Goal: Task Accomplishment & Management: Manage account settings

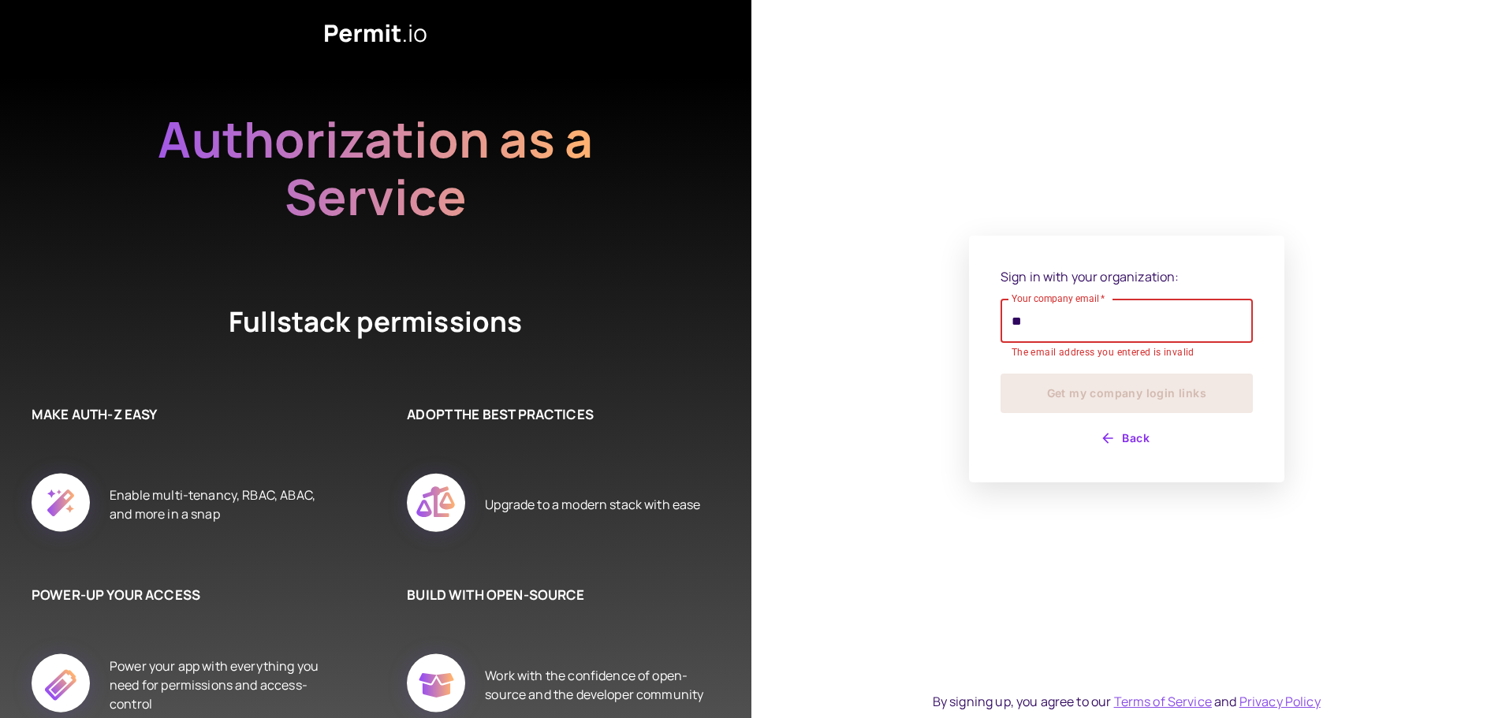
type input "**********"
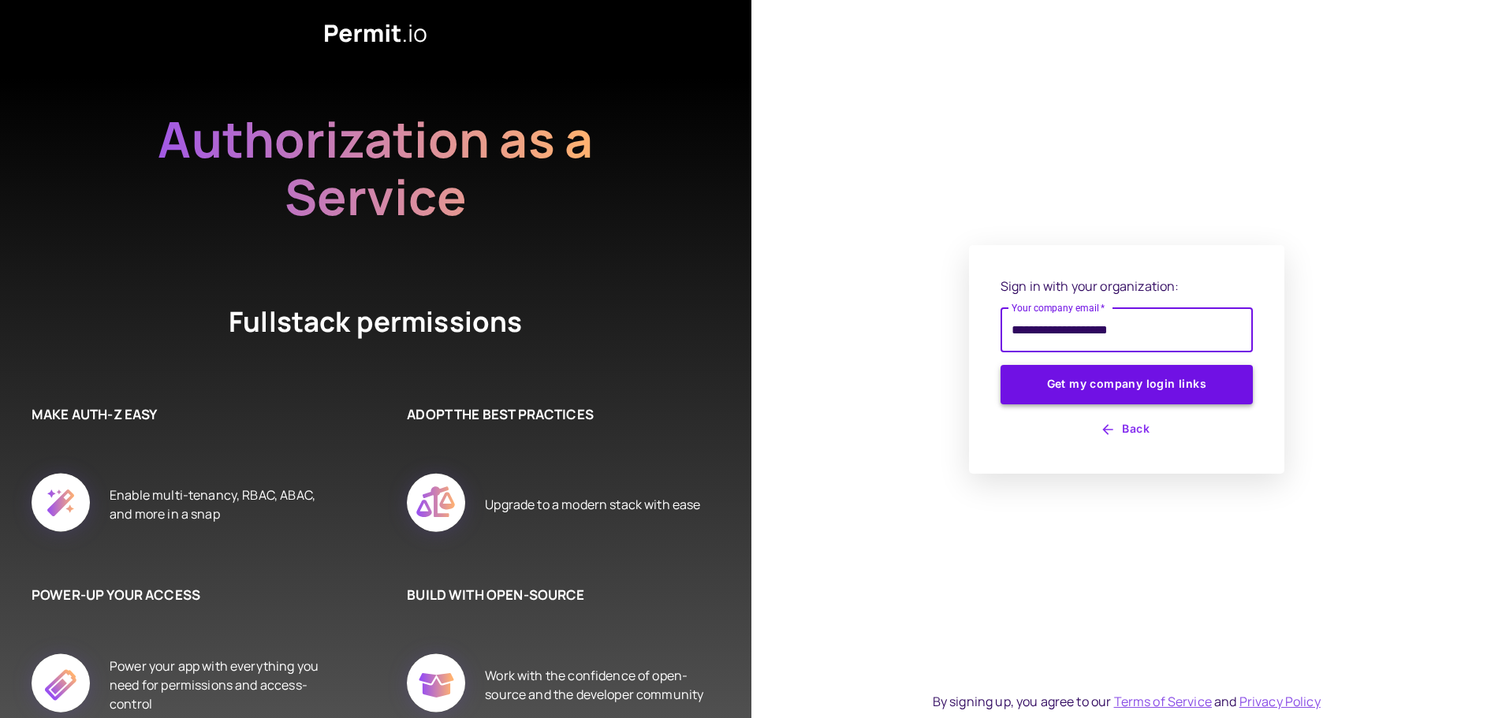
click at [1091, 389] on button "Get my company login links" at bounding box center [1126, 384] width 252 height 39
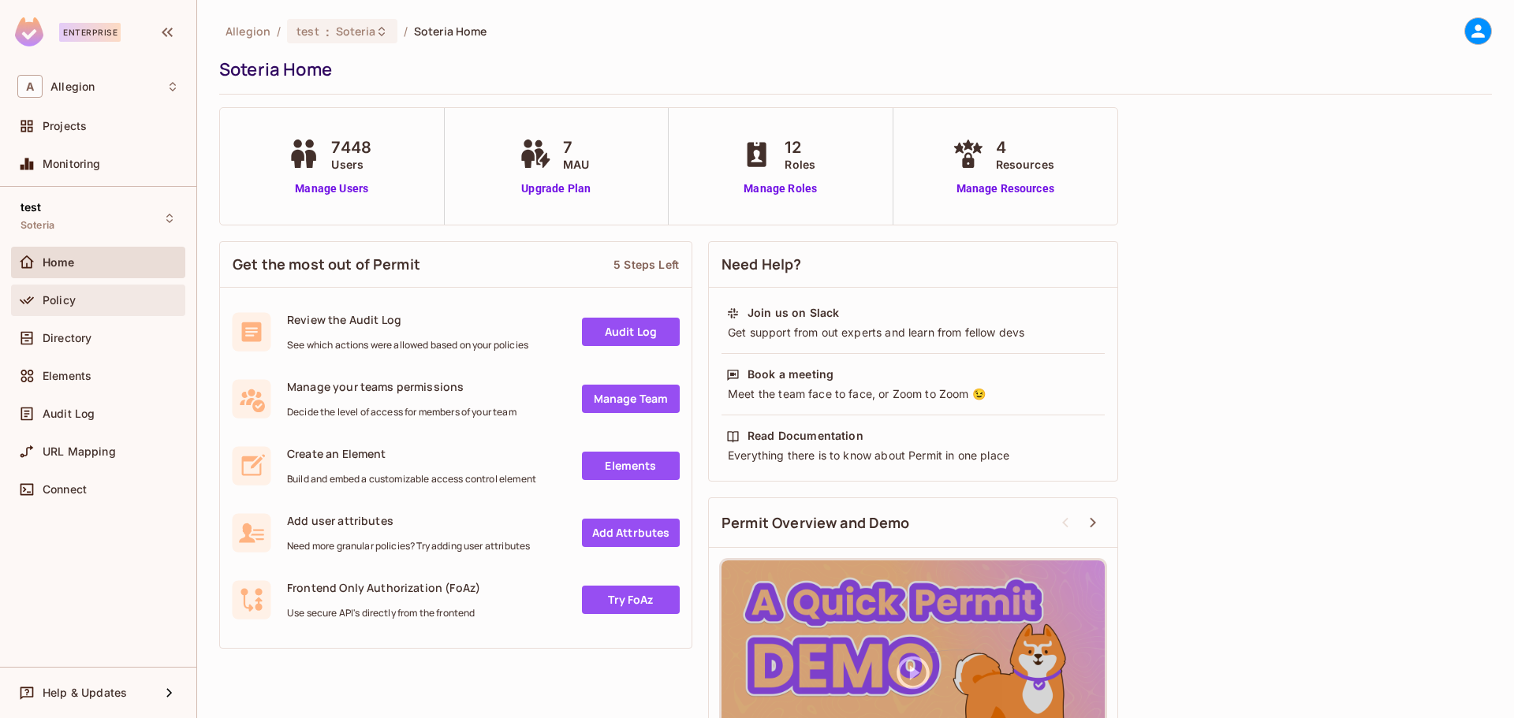
click at [56, 307] on div "Policy" at bounding box center [98, 300] width 162 height 19
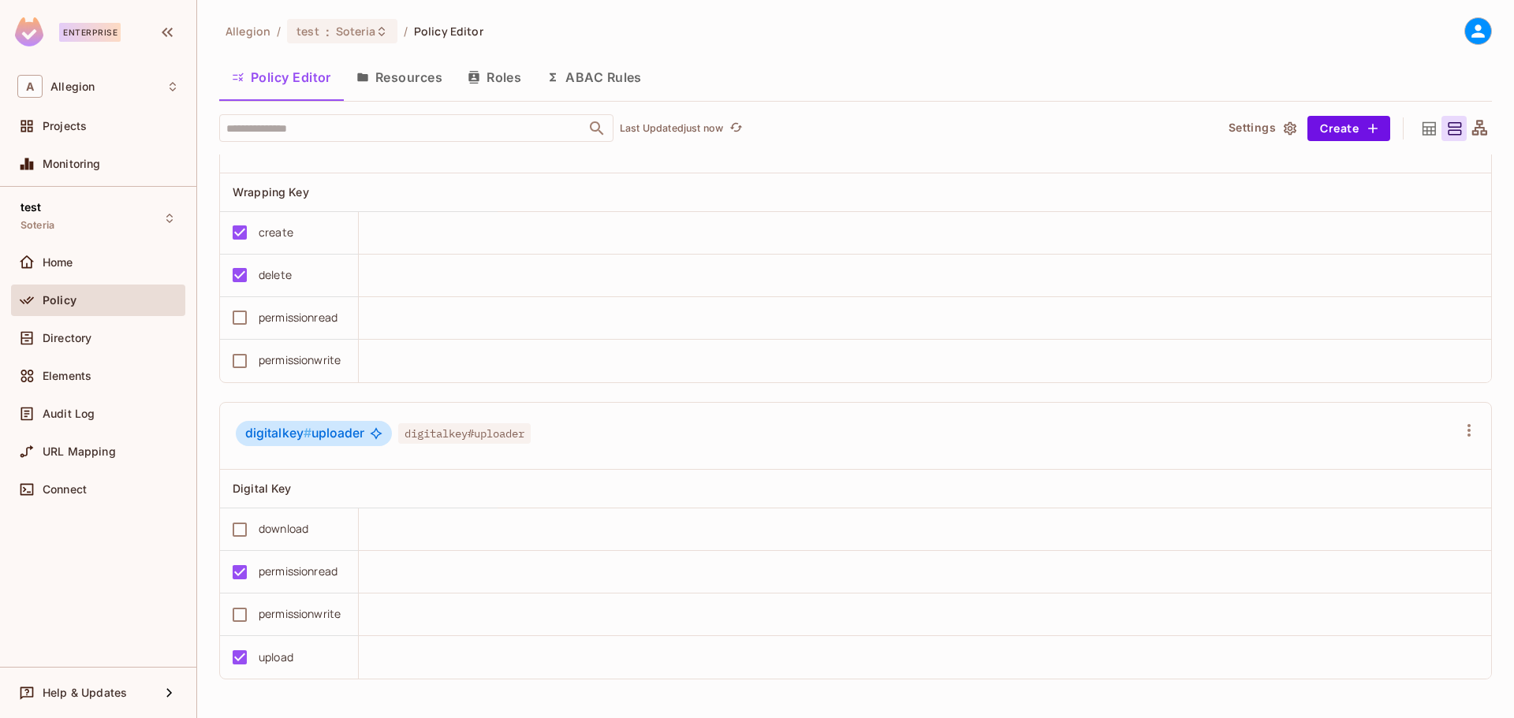
scroll to position [3587, 0]
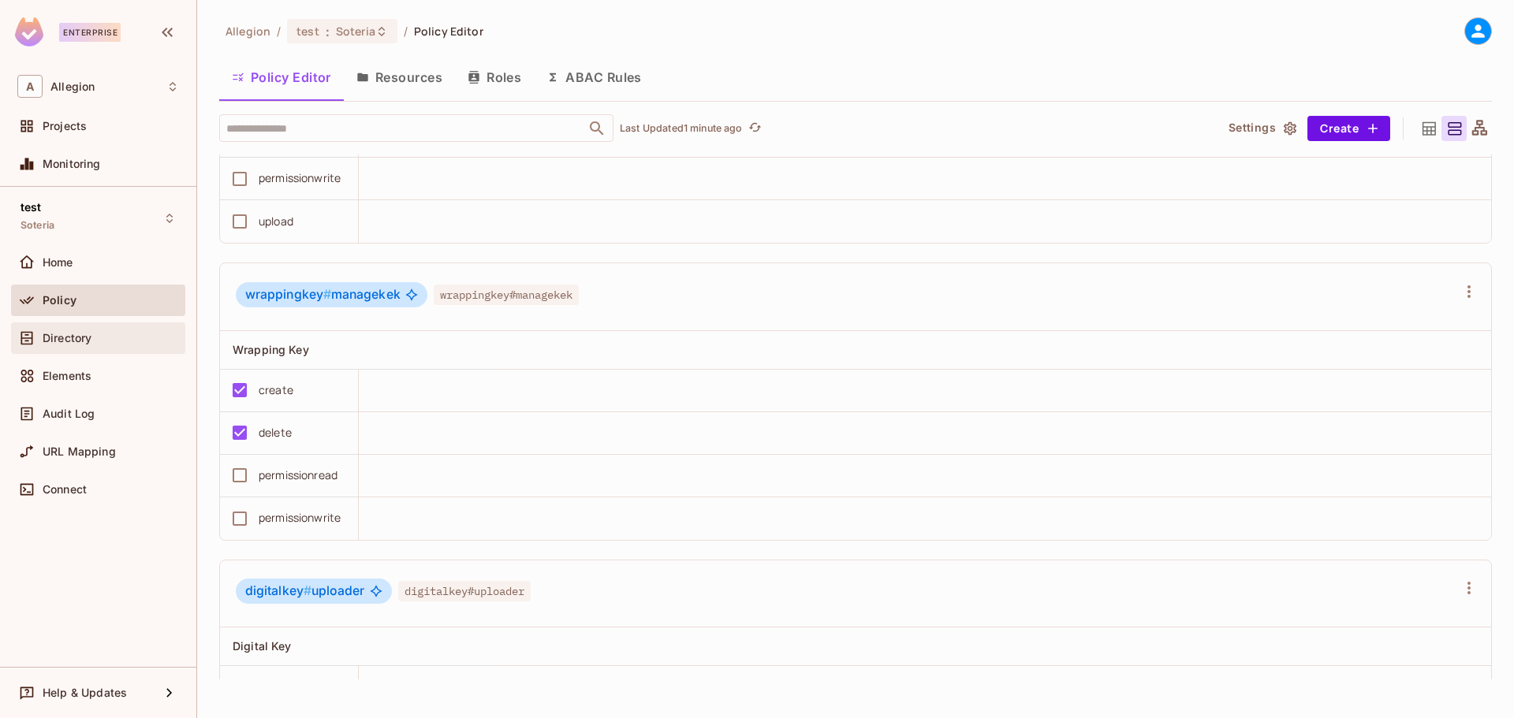
click at [71, 333] on span "Directory" at bounding box center [67, 338] width 49 height 13
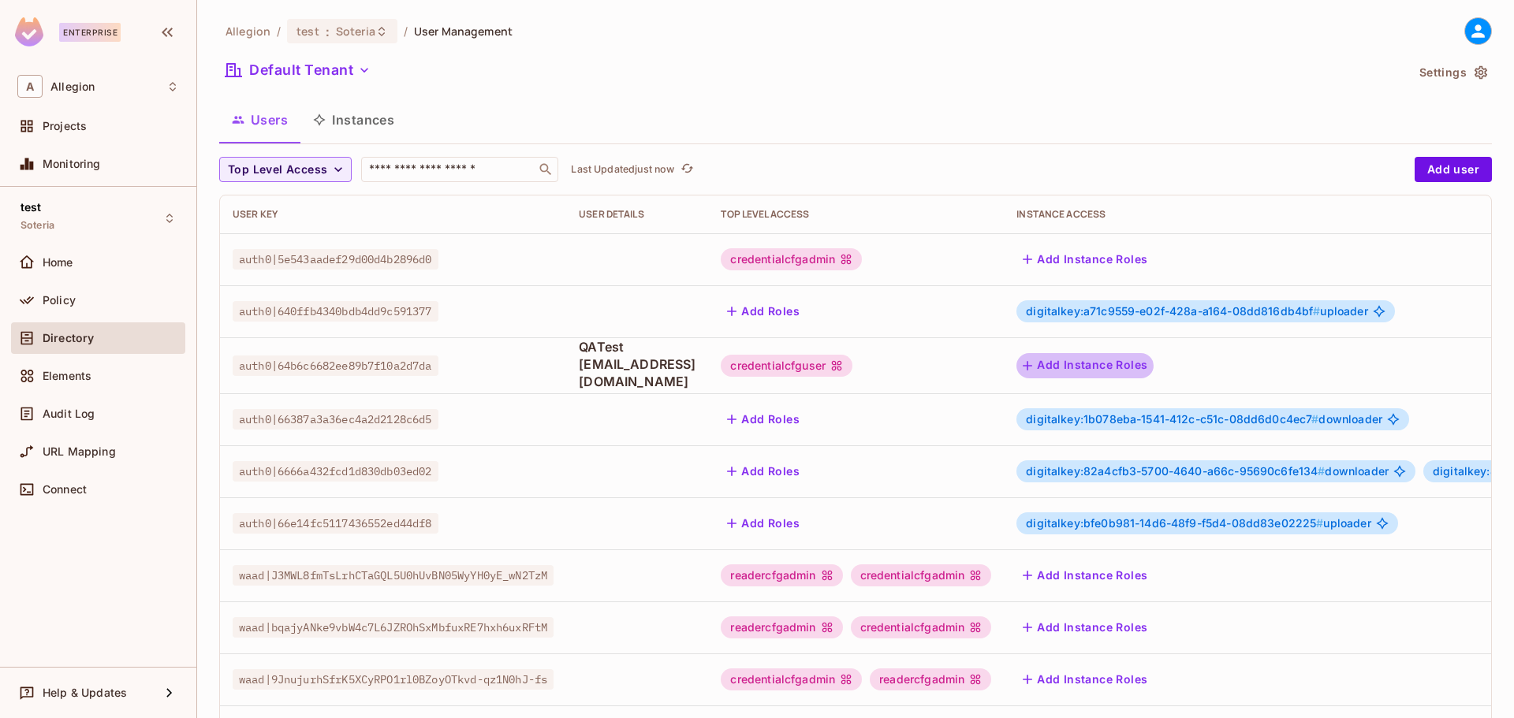
click at [1153, 366] on button "Add Instance Roles" at bounding box center [1084, 365] width 137 height 25
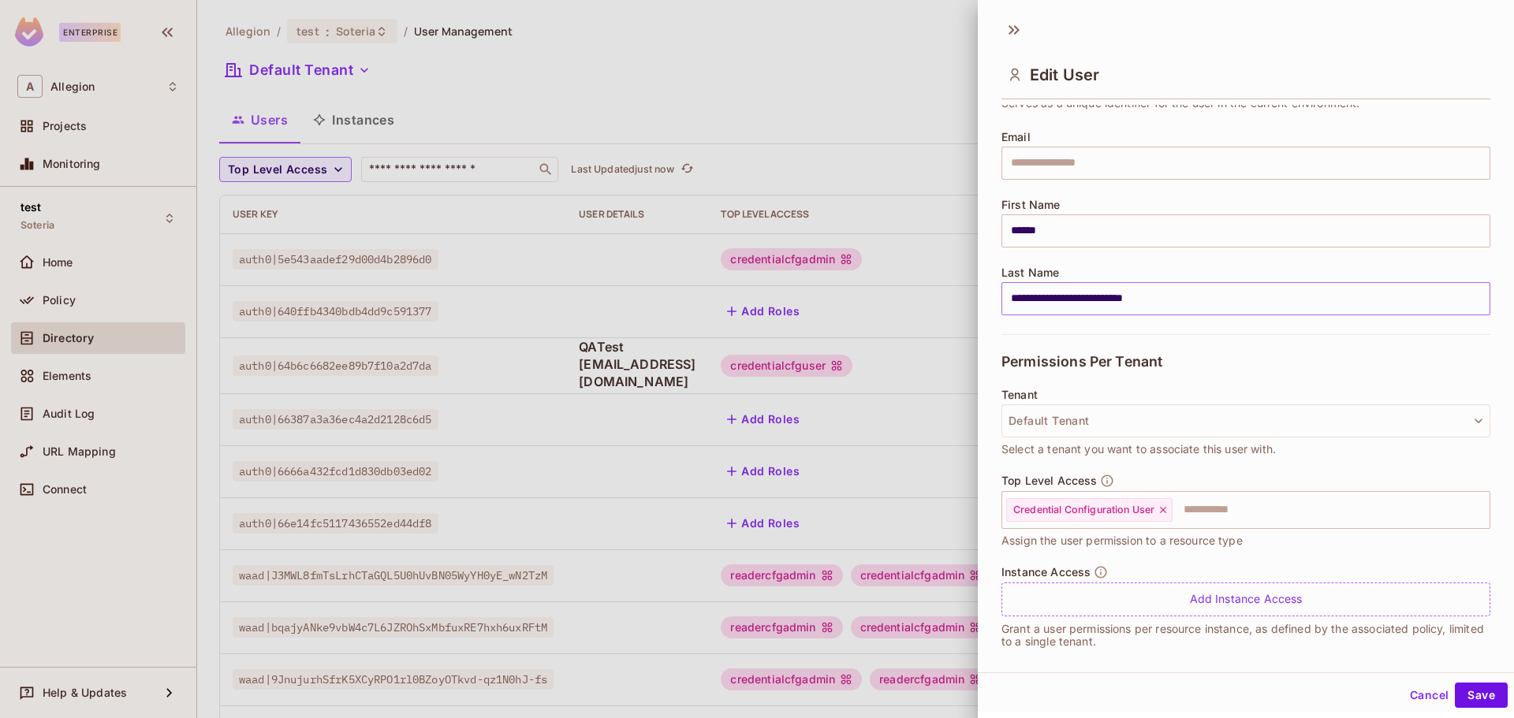
scroll to position [121, 0]
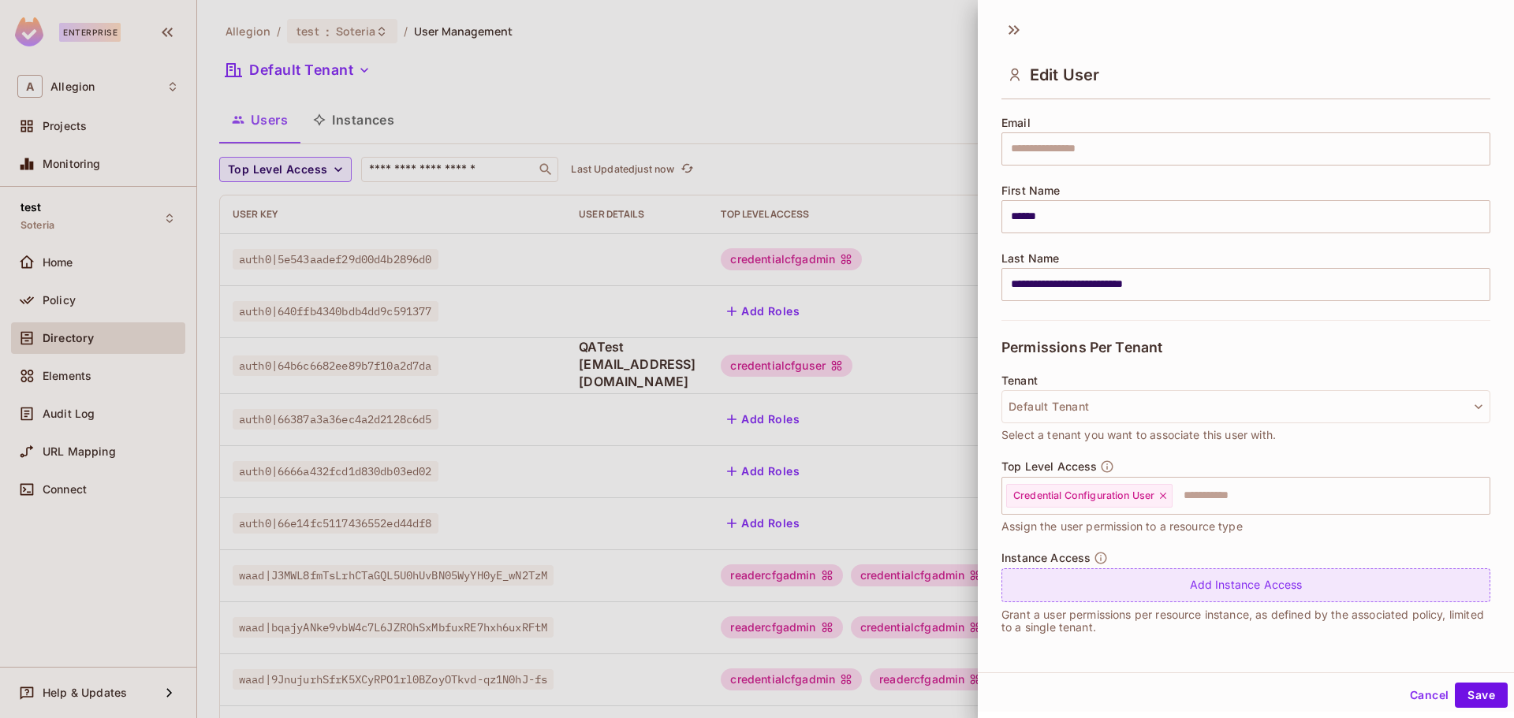
click at [1235, 582] on div "Add Instance Access" at bounding box center [1245, 585] width 489 height 34
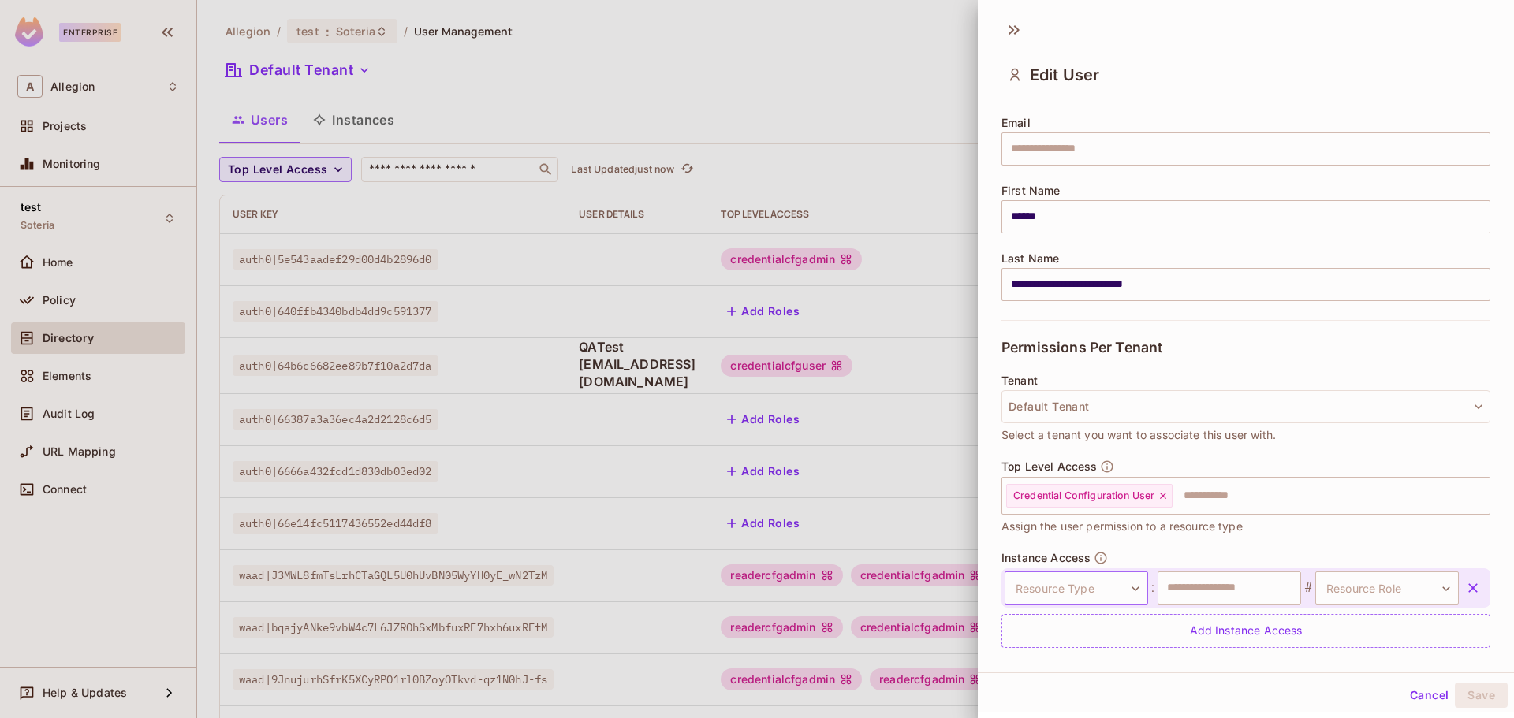
click at [1124, 592] on body "Enterprise A Allegion Projects Monitoring test Soteria Home Policy Directory El…" at bounding box center [757, 359] width 1514 height 718
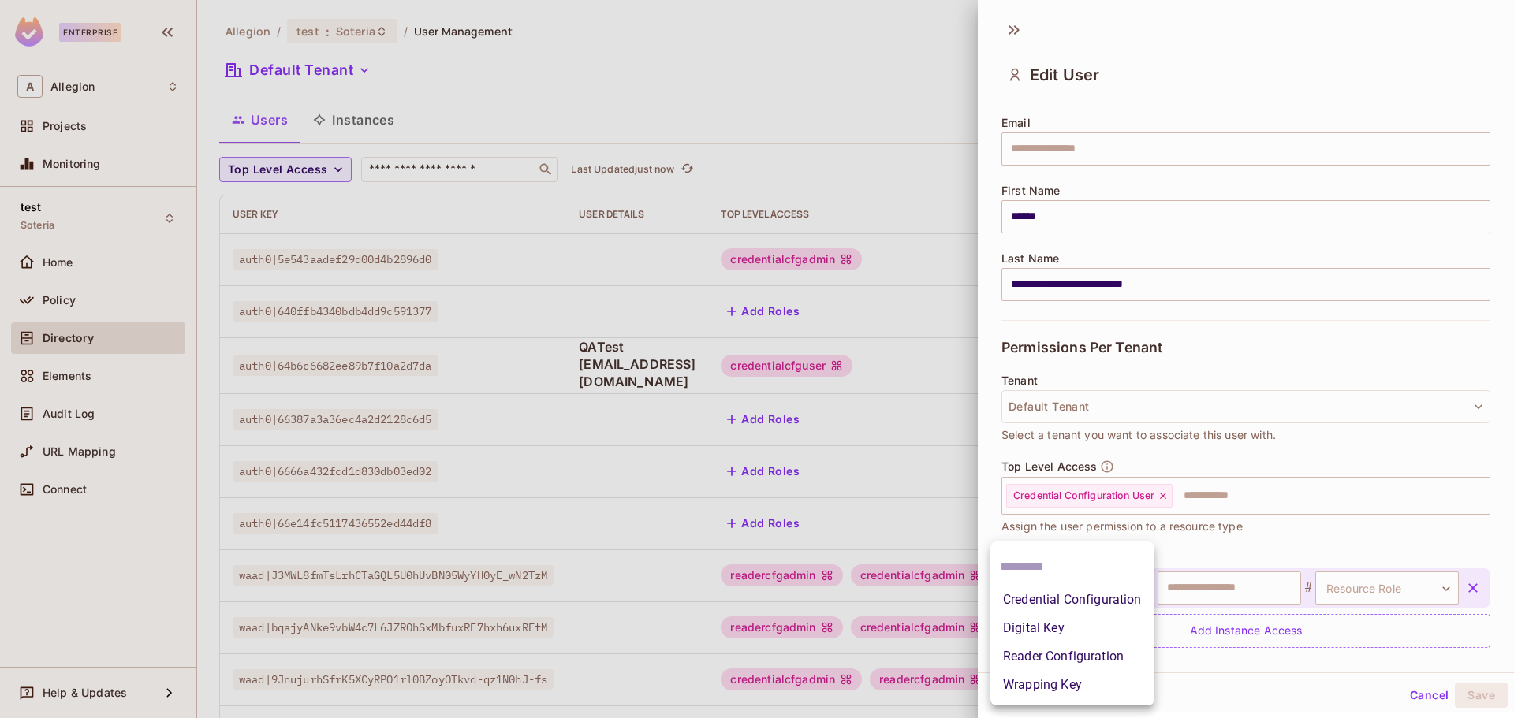
click at [69, 261] on div at bounding box center [757, 359] width 1514 height 718
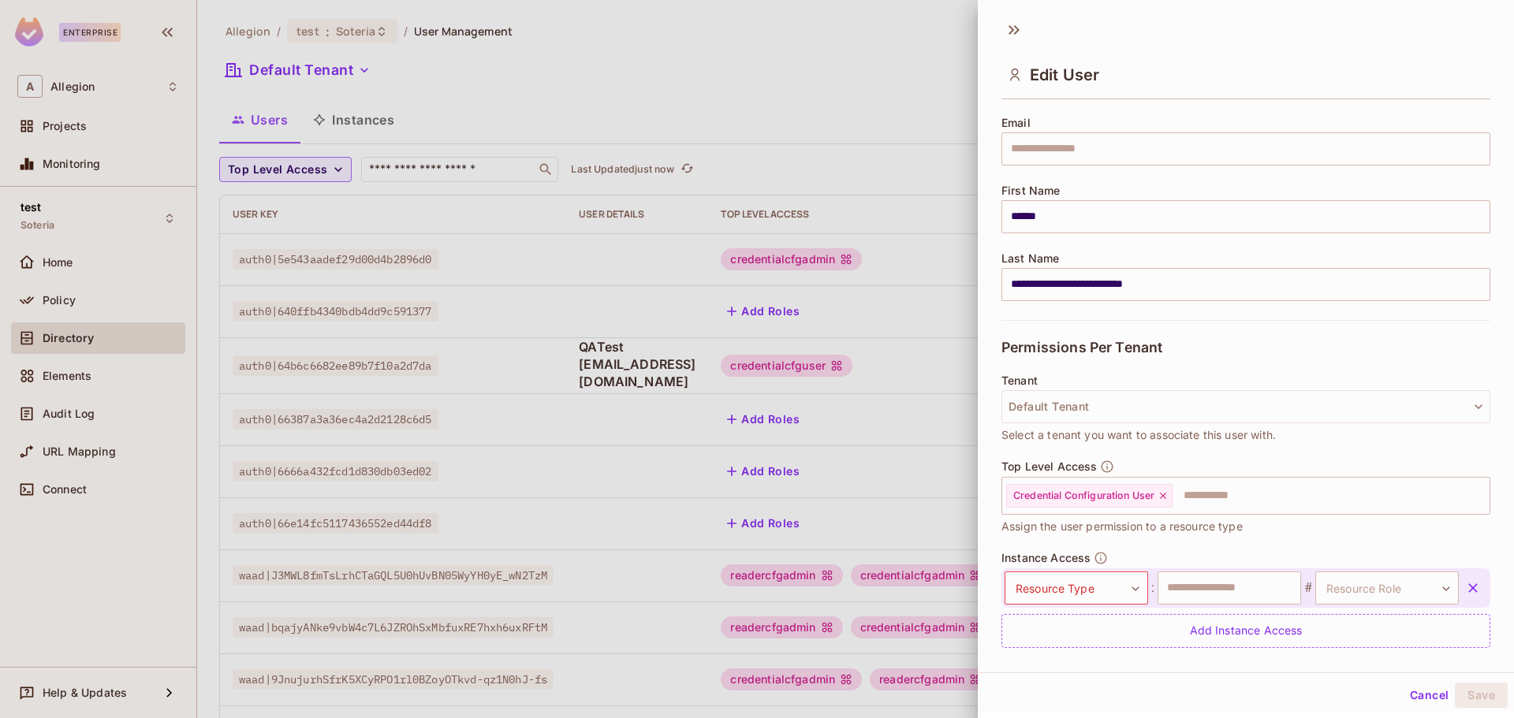
click at [65, 289] on div at bounding box center [757, 359] width 1514 height 718
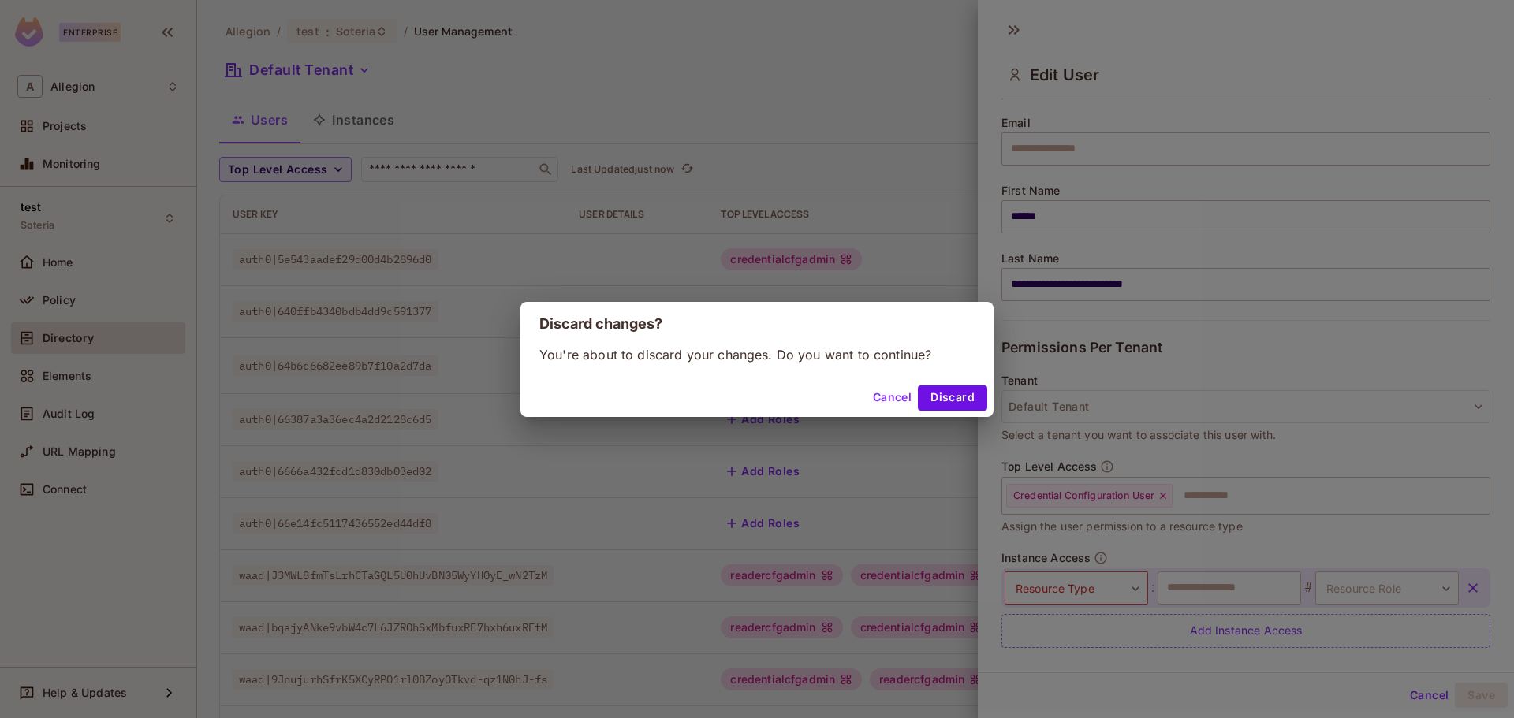
click at [65, 300] on div "Discard changes? You're about to discard your changes. Do you want to continue?…" at bounding box center [757, 359] width 1514 height 718
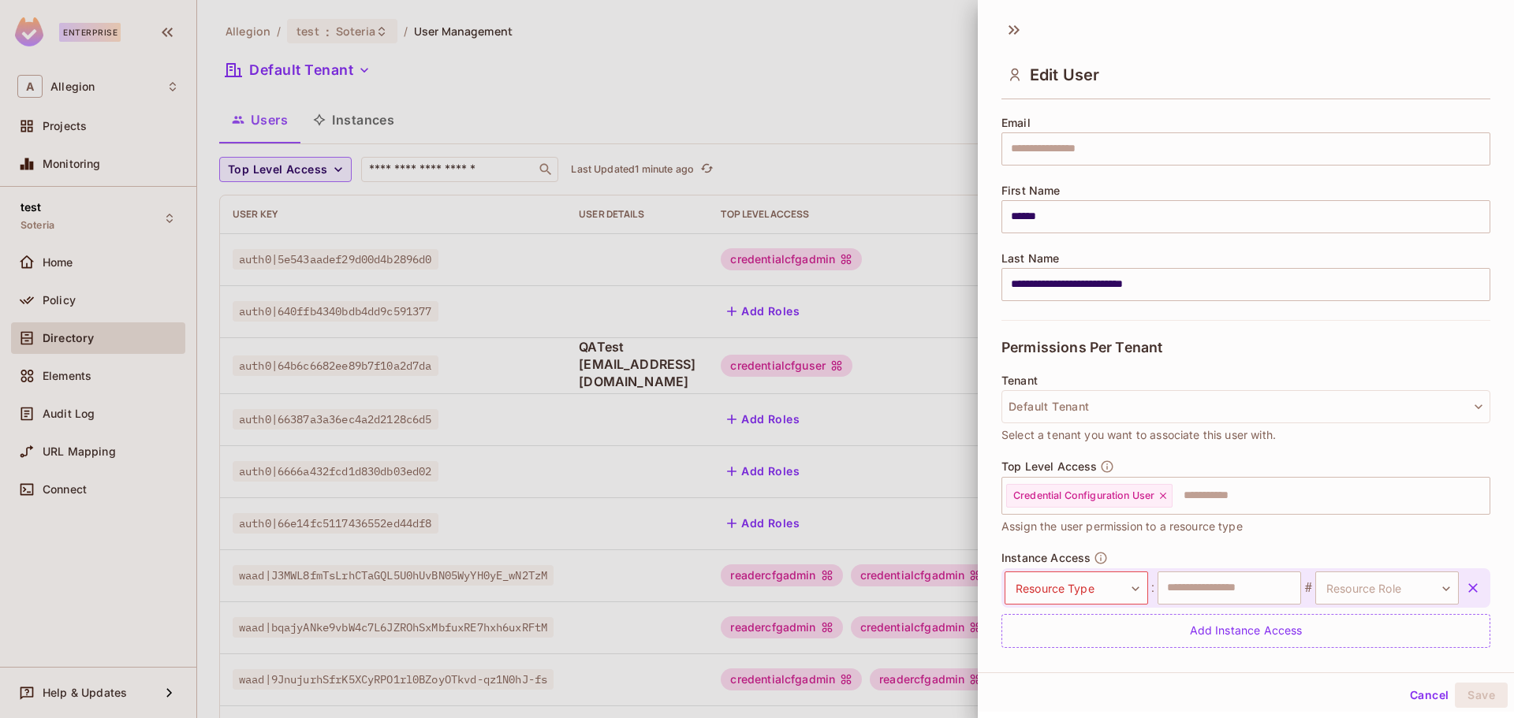
click at [74, 267] on div at bounding box center [757, 359] width 1514 height 718
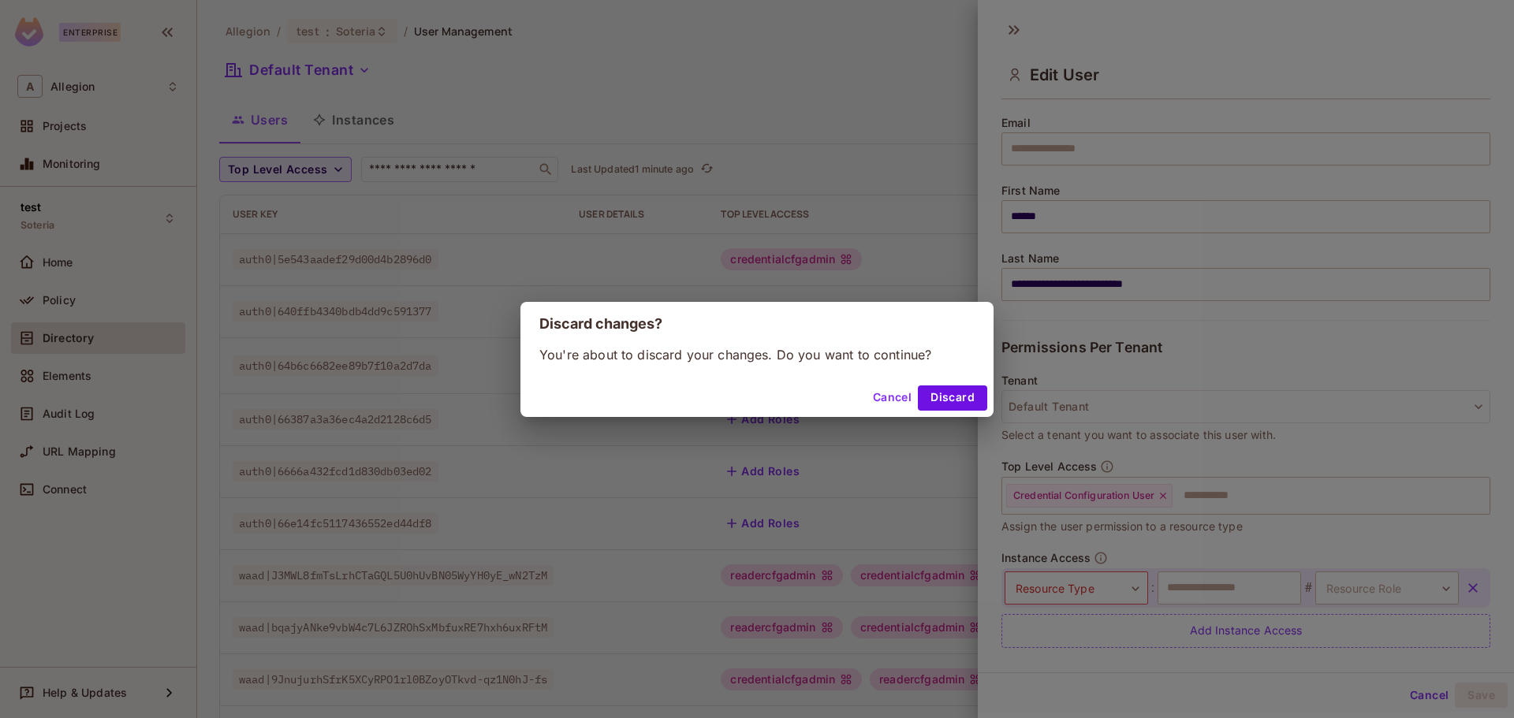
click at [71, 263] on div "Discard changes? You're about to discard your changes. Do you want to continue?…" at bounding box center [757, 359] width 1514 height 718
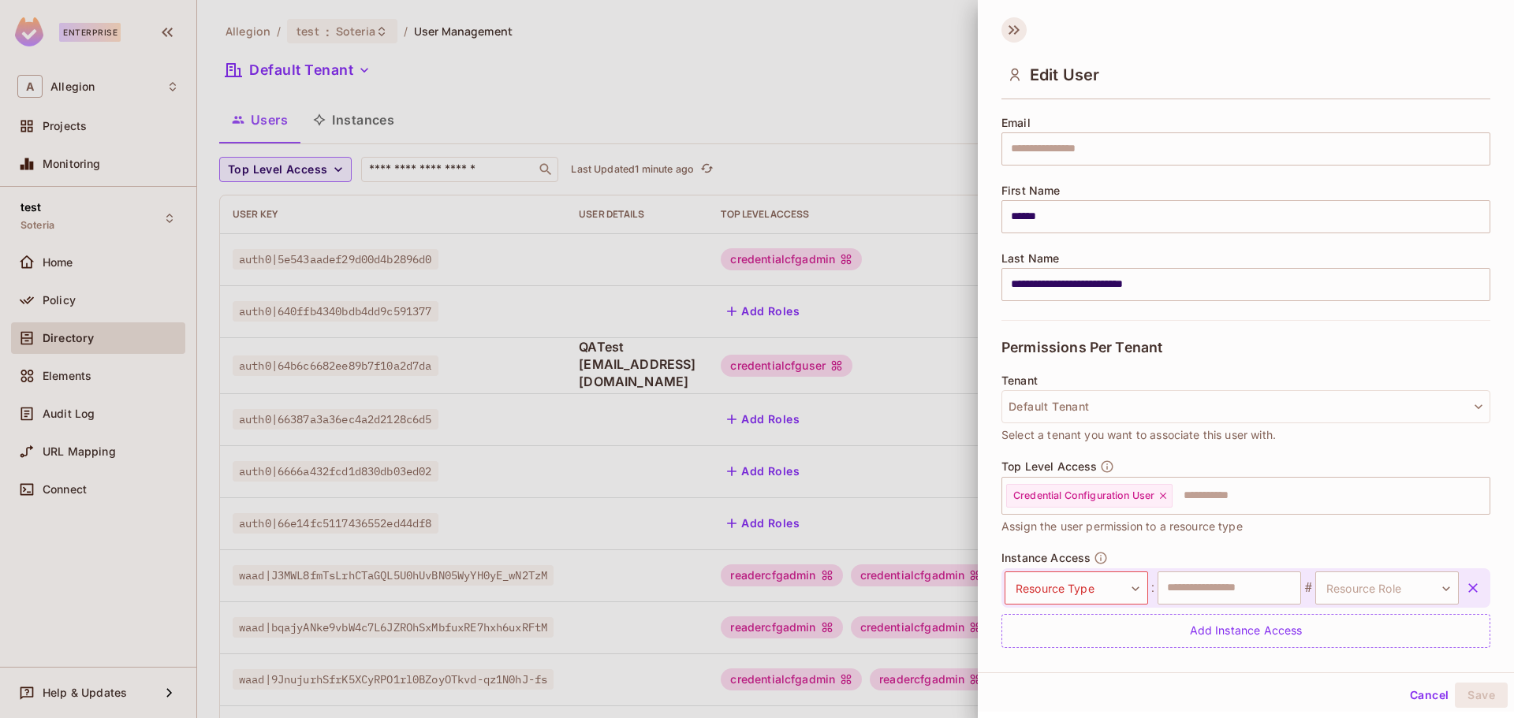
click at [1008, 28] on icon at bounding box center [1013, 29] width 25 height 25
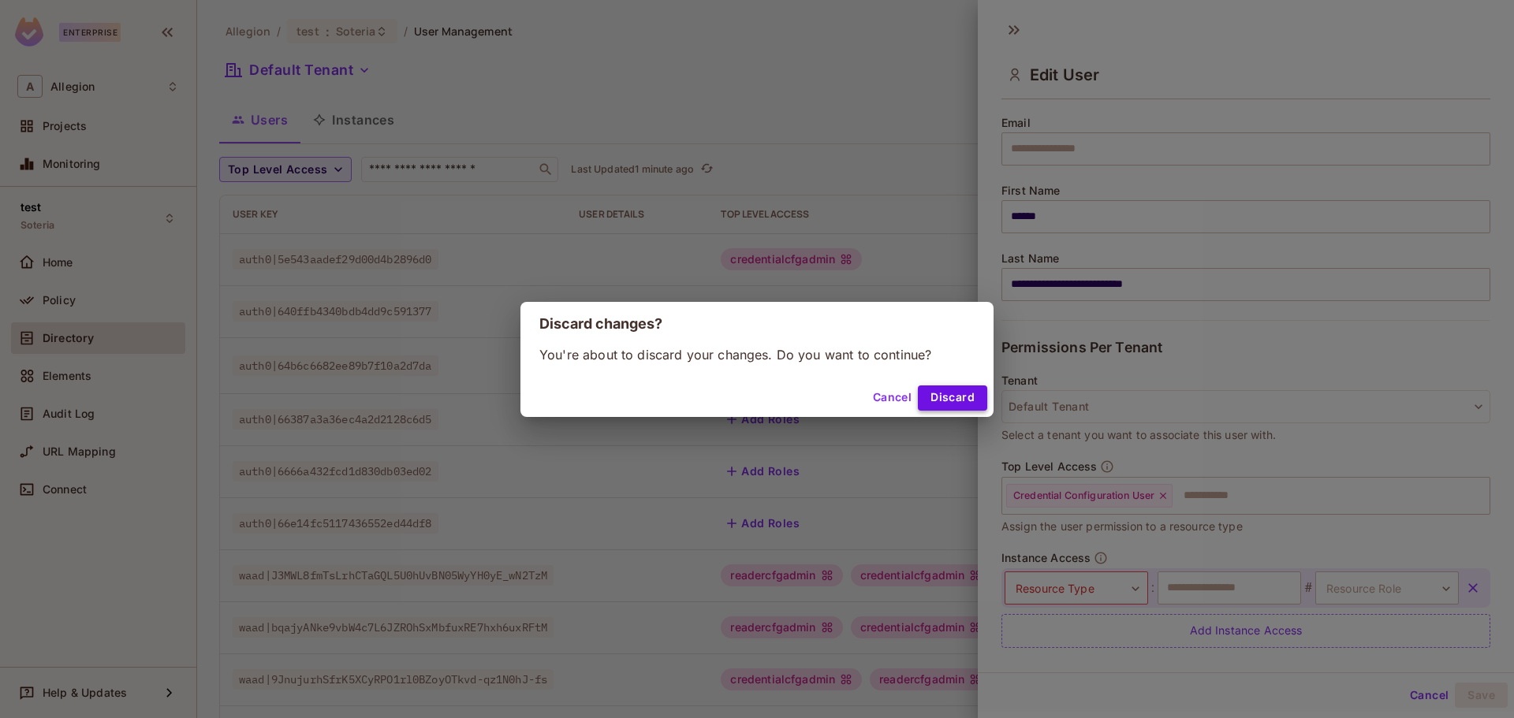
click at [952, 392] on button "Discard" at bounding box center [952, 397] width 69 height 25
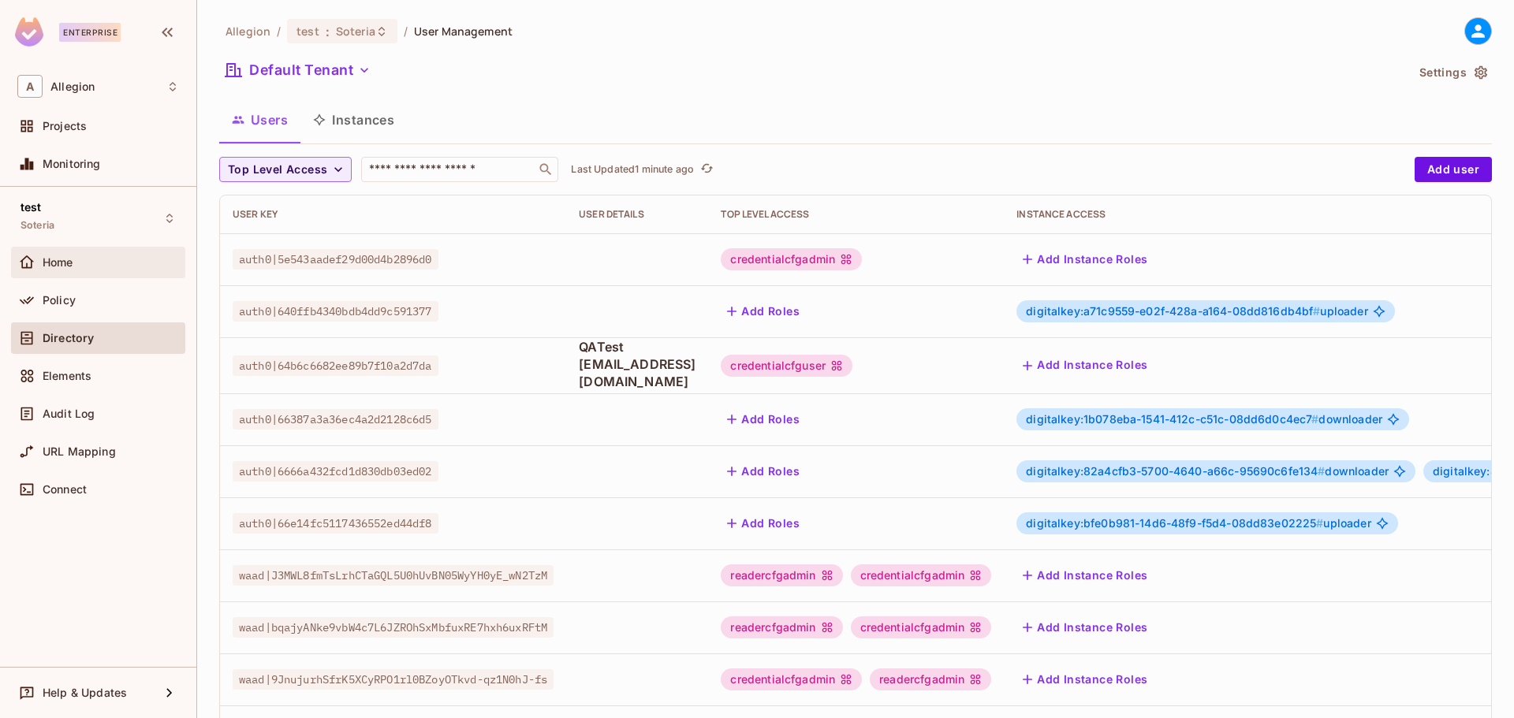
click at [106, 270] on div "Home" at bounding box center [98, 262] width 162 height 19
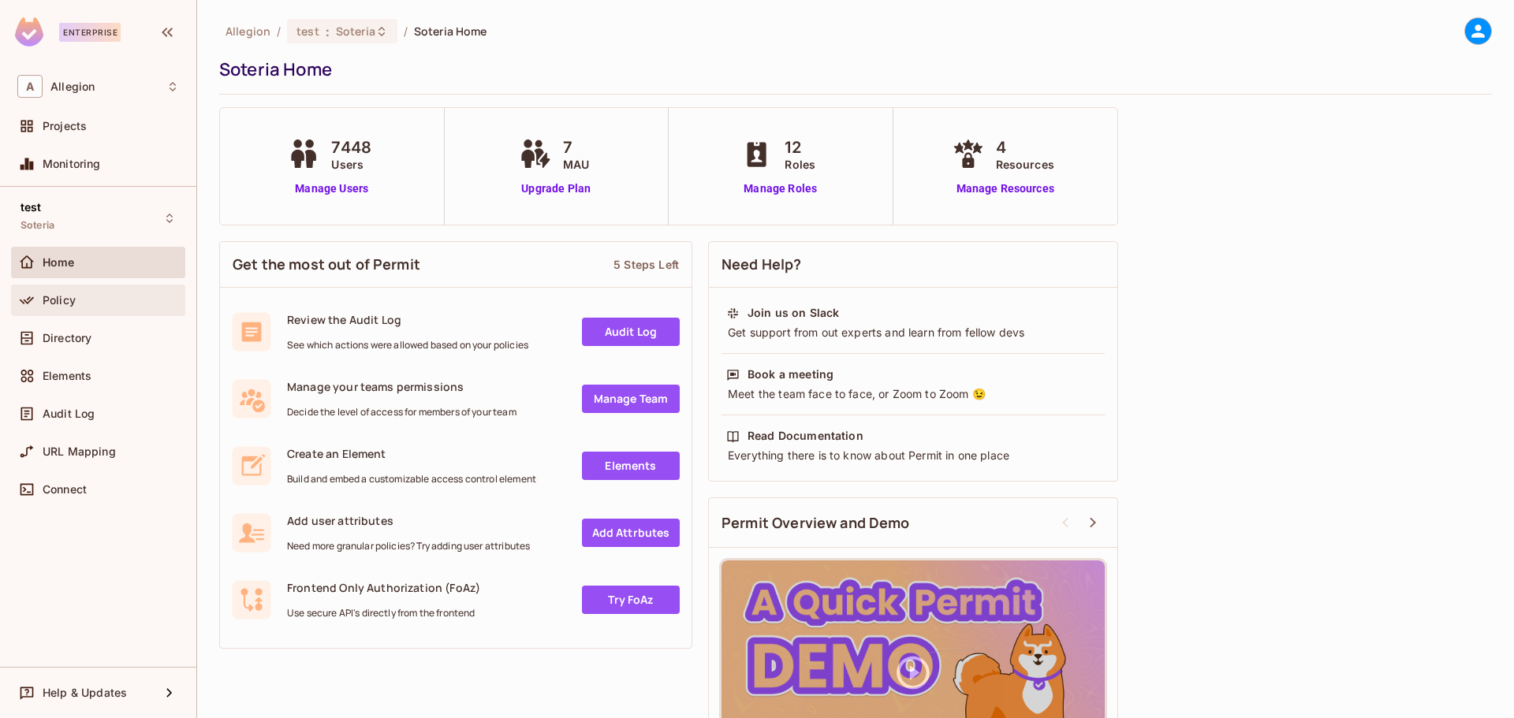
click at [54, 294] on span "Policy" at bounding box center [59, 300] width 33 height 13
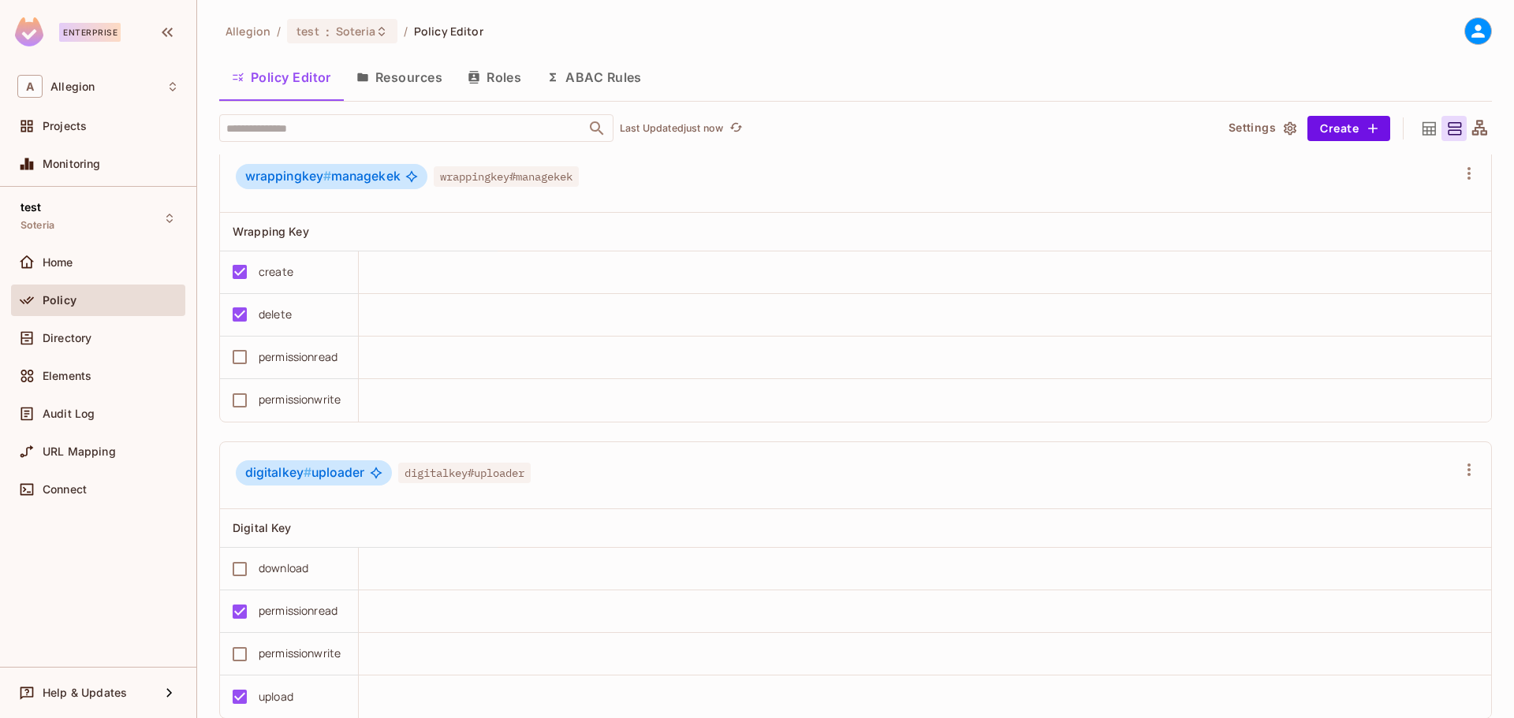
scroll to position [3508, 0]
